Goal: Task Accomplishment & Management: Complete application form

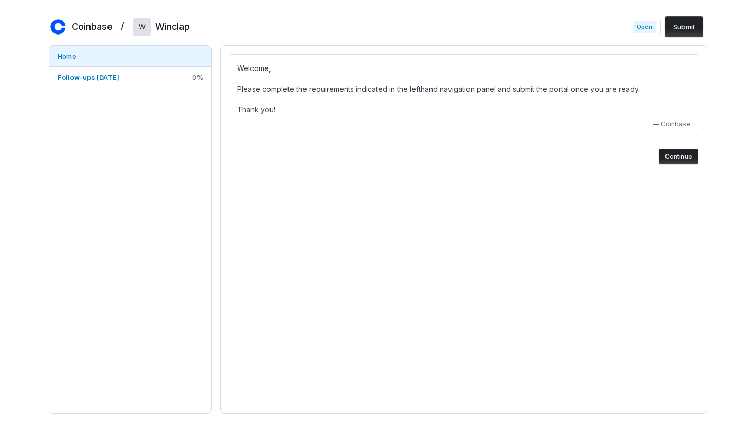
click at [681, 158] on button "Continue" at bounding box center [679, 156] width 40 height 15
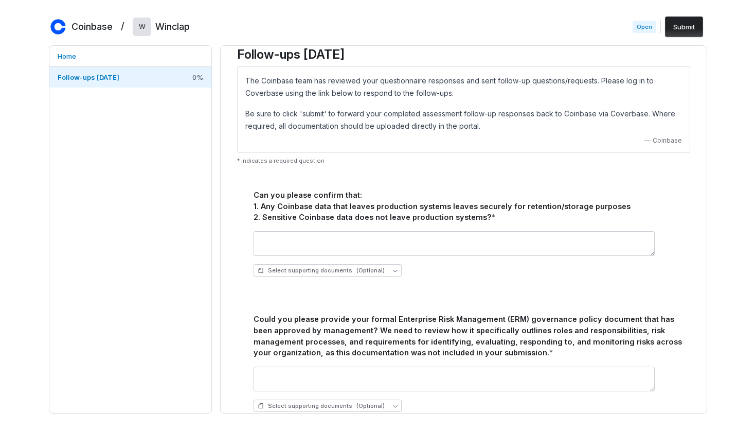
scroll to position [6, 0]
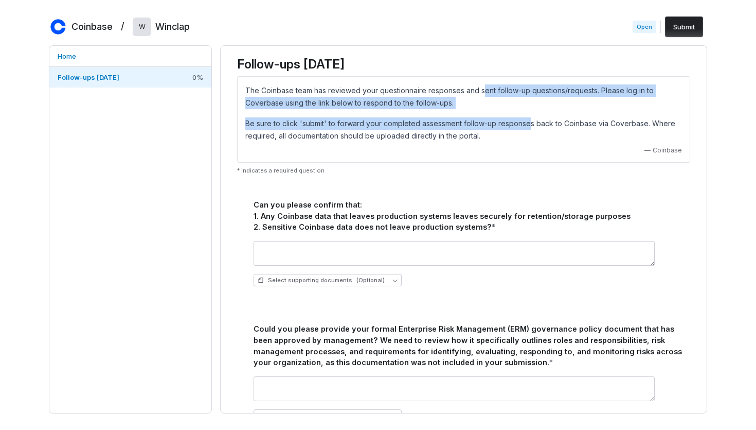
drag, startPoint x: 484, startPoint y: 88, endPoint x: 527, endPoint y: 117, distance: 52.4
click at [527, 117] on div "The Coinbase team has reviewed your questionnaire responses and sent follow-up …" at bounding box center [463, 113] width 437 height 58
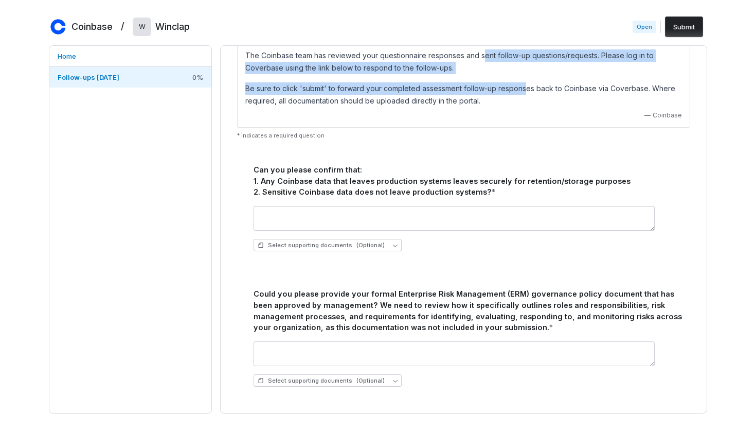
scroll to position [43, 0]
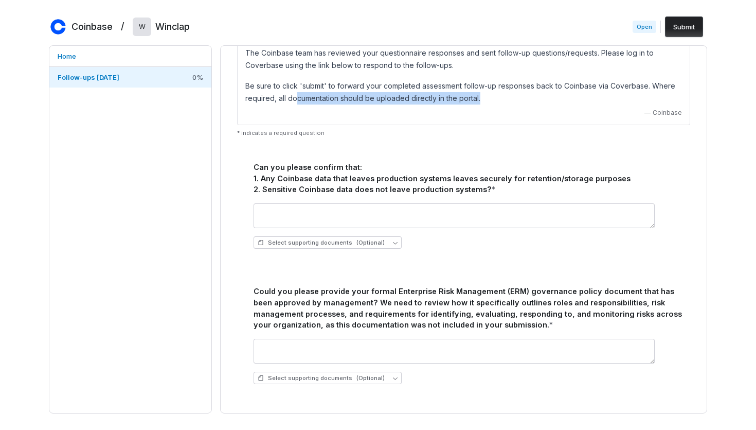
drag, startPoint x: 294, startPoint y: 99, endPoint x: 500, endPoint y: 100, distance: 205.8
click at [501, 100] on p "Be sure to click 'submit' to forward your completed assessment follow-up respon…" at bounding box center [463, 92] width 437 height 25
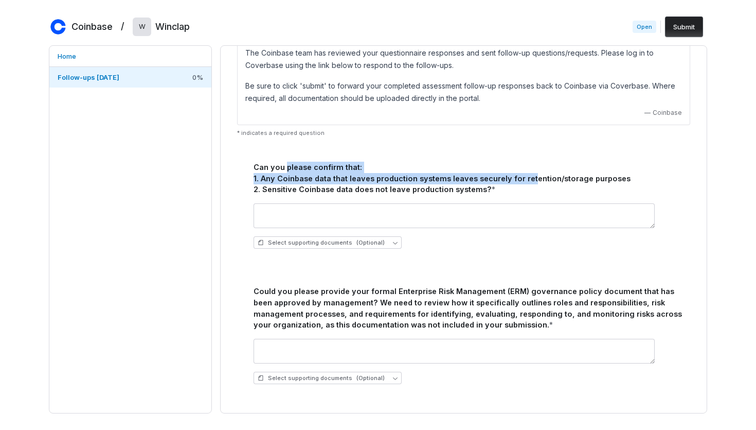
drag, startPoint x: 285, startPoint y: 169, endPoint x: 524, endPoint y: 182, distance: 239.6
click at [525, 182] on div "Can you please confirm that: 1. Any Coinbase data that leaves production system…" at bounding box center [470, 178] width 433 height 33
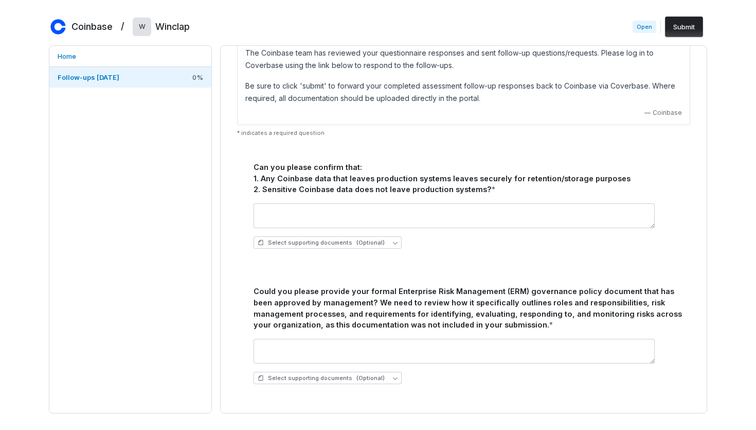
click at [600, 189] on div "Can you please confirm that: 1. Any Coinbase data that leaves production system…" at bounding box center [470, 178] width 433 height 33
drag, startPoint x: 249, startPoint y: 190, endPoint x: 508, endPoint y: 194, distance: 259.3
click at [508, 195] on div "Can you please confirm that: 1. Any Coinbase data that leaves production system…" at bounding box center [463, 203] width 445 height 108
click at [512, 194] on div "Can you please confirm that: 1. Any Coinbase data that leaves production system…" at bounding box center [470, 178] width 433 height 33
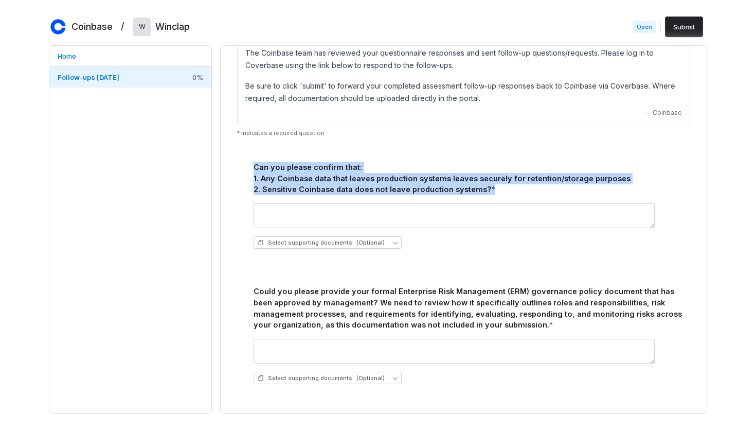
drag, startPoint x: 487, startPoint y: 188, endPoint x: 253, endPoint y: 166, distance: 235.1
click at [254, 166] on div "Can you please confirm that: 1. Any Coinbase data that leaves production system…" at bounding box center [470, 178] width 433 height 33
copy div "Can you please confirm that: 1. Any Coinbase data that leaves production system…"
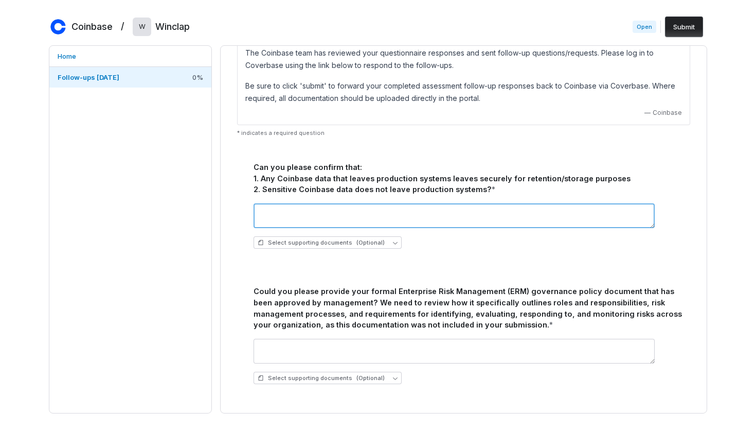
scroll to position [0, 0]
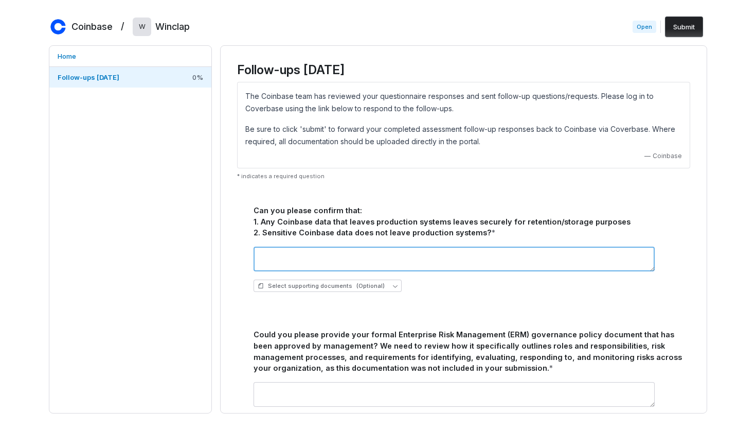
click at [399, 220] on div "Can you please confirm that: 1. Any Coinbase data that leaves production system…" at bounding box center [463, 246] width 445 height 108
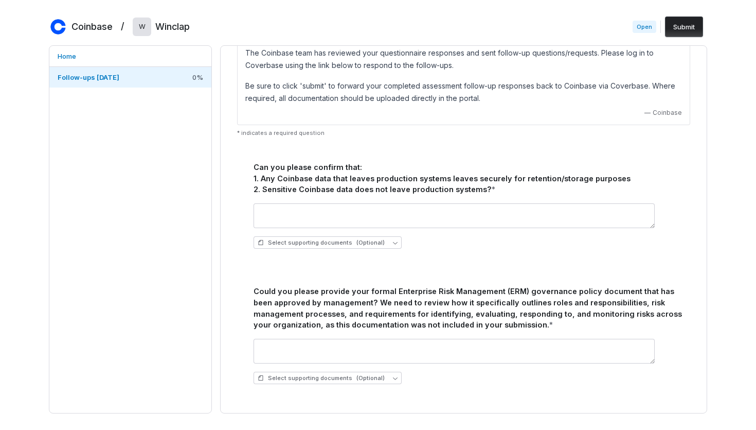
click at [723, 208] on div "Coinbase / W Winclap Open Submit Home Follow-ups [DATE] 0 % Follow-ups [DATE] T…" at bounding box center [378, 215] width 756 height 430
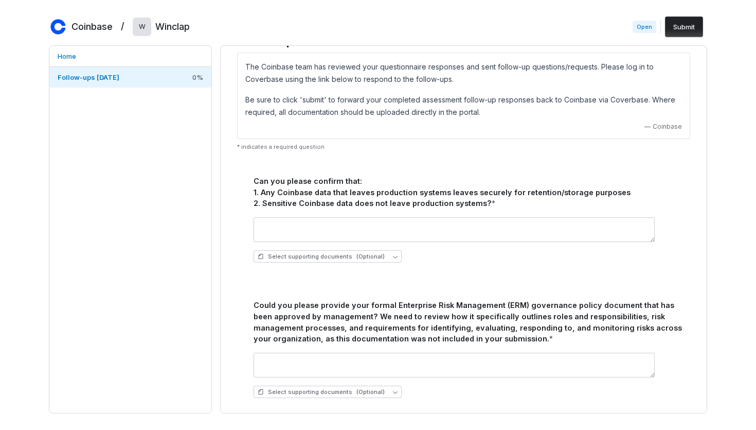
scroll to position [31, 0]
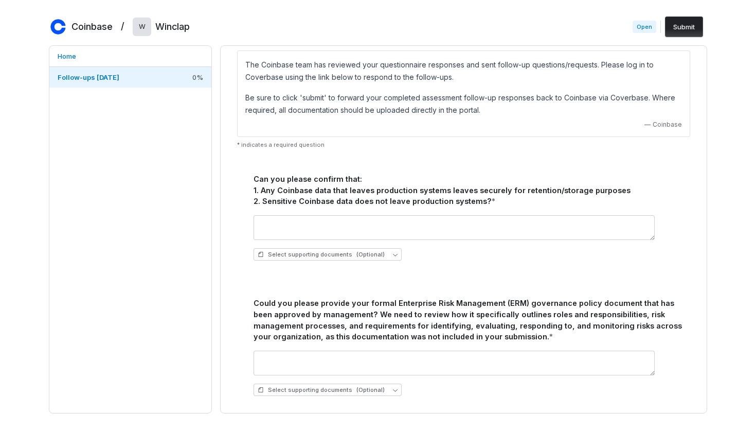
click at [715, 163] on div "Coinbase / W Winclap Open Submit Home Follow-ups [DATE] 0 % Follow-ups [DATE] T…" at bounding box center [378, 215] width 756 height 430
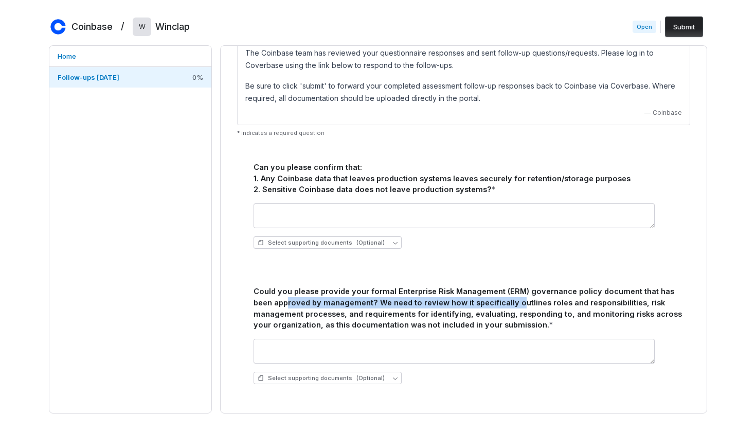
drag, startPoint x: 265, startPoint y: 299, endPoint x: 491, endPoint y: 308, distance: 225.5
click at [491, 308] on div "Could you please provide your formal Enterprise Risk Management (ERM) governanc…" at bounding box center [470, 308] width 433 height 45
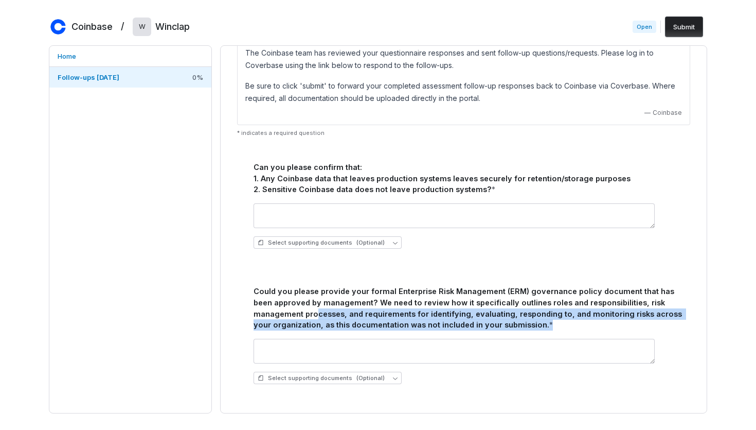
drag, startPoint x: 267, startPoint y: 314, endPoint x: 475, endPoint y: 330, distance: 208.5
click at [475, 331] on div "Could you please provide your formal Enterprise Risk Management (ERM) governanc…" at bounding box center [463, 332] width 445 height 119
click at [527, 323] on div "Could you please provide your formal Enterprise Risk Management (ERM) governanc…" at bounding box center [470, 308] width 433 height 45
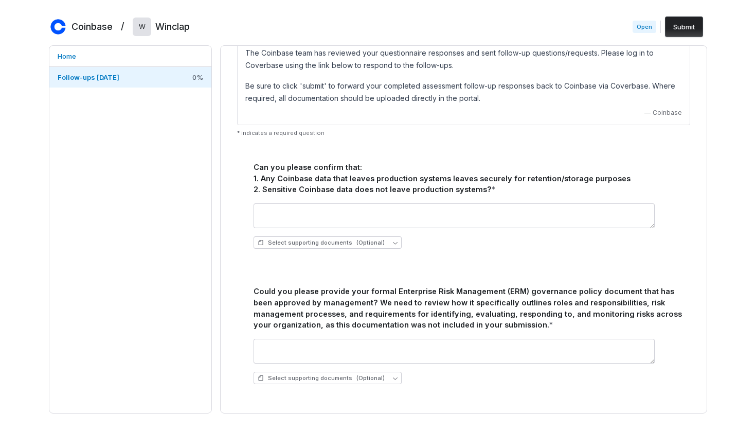
scroll to position [0, 0]
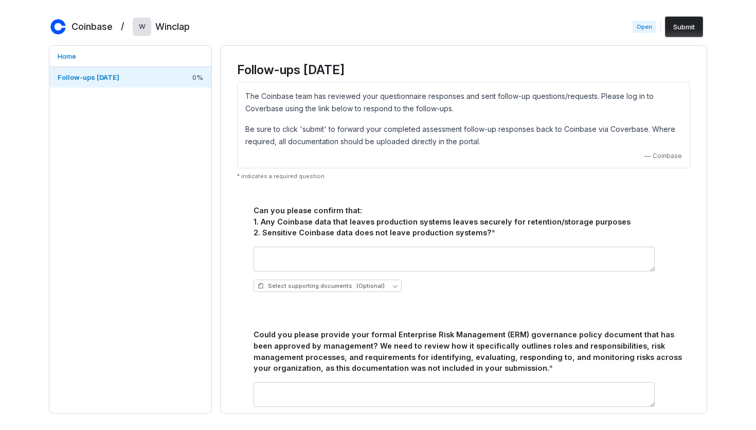
click at [645, 27] on span "Open" at bounding box center [645, 27] width 24 height 12
click at [583, 129] on p "Be sure to click 'submit' to forward your completed assessment follow-up respon…" at bounding box center [463, 135] width 437 height 25
